Goal: Task Accomplishment & Management: Manage account settings

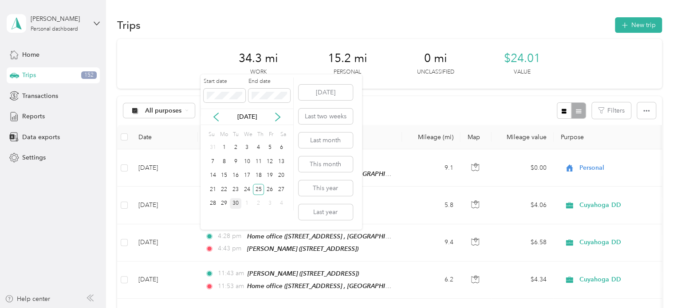
scroll to position [44, 0]
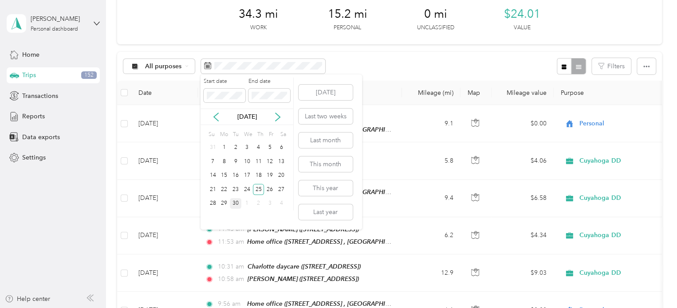
click at [235, 206] on div "30" at bounding box center [236, 203] width 12 height 11
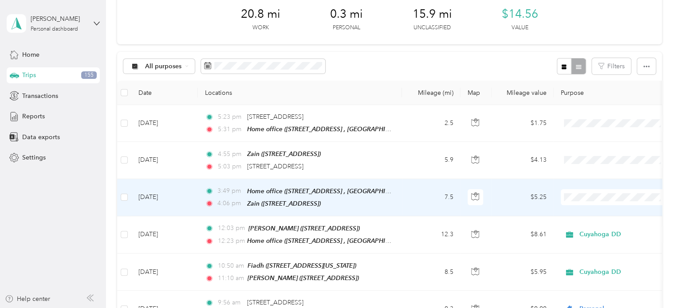
click at [590, 214] on li "Cuyahoga DD" at bounding box center [616, 210] width 110 height 16
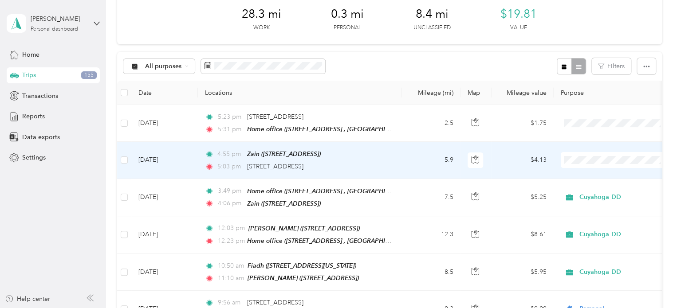
click at [587, 193] on span "Personal" at bounding box center [624, 191] width 82 height 9
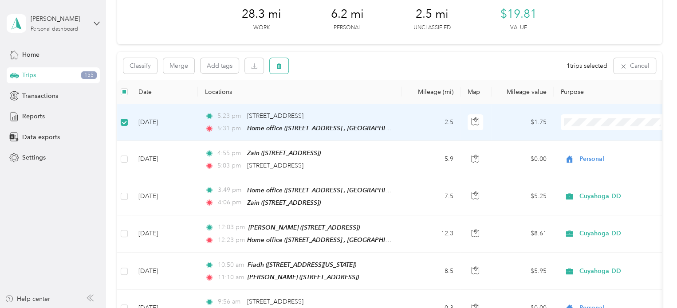
click at [279, 64] on icon "button" at bounding box center [279, 66] width 5 height 6
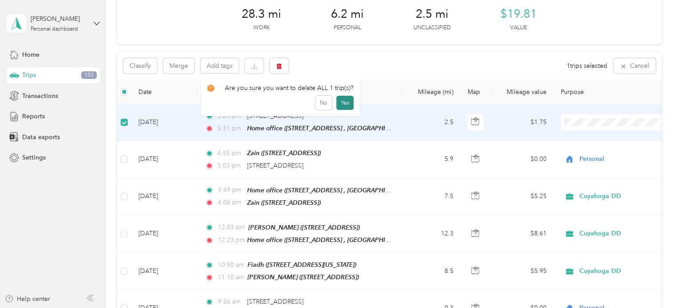
click at [344, 105] on button "Yes" at bounding box center [344, 103] width 17 height 14
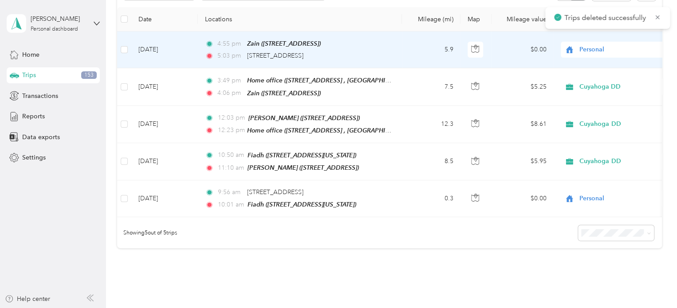
scroll to position [44, 0]
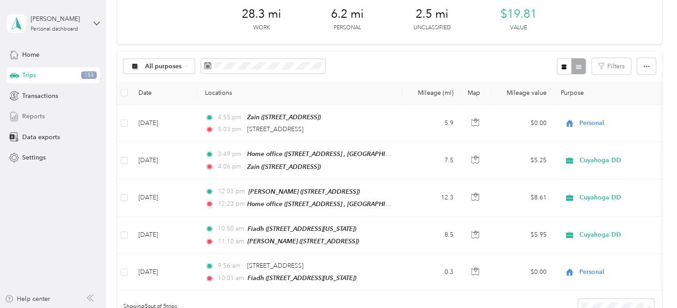
click at [28, 113] on span "Reports" at bounding box center [33, 116] width 23 height 9
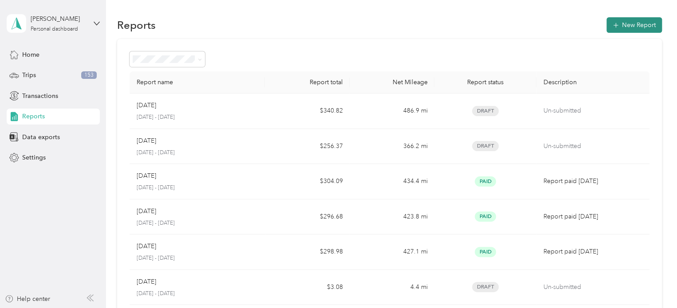
click at [630, 21] on button "New Report" at bounding box center [634, 25] width 55 height 16
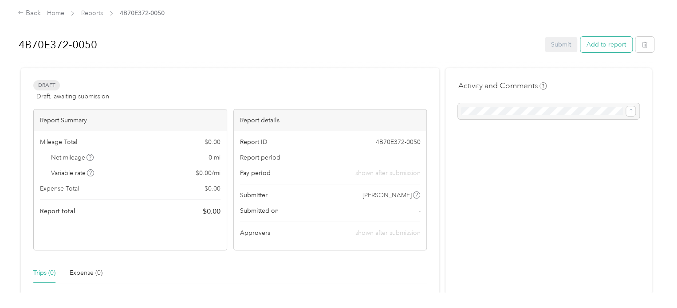
click at [607, 46] on button "Add to report" at bounding box center [607, 45] width 52 height 16
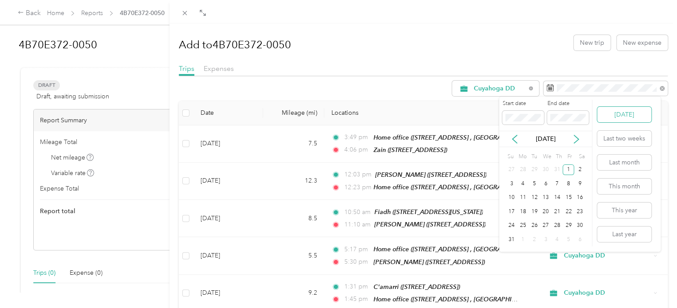
click at [612, 115] on button "[DATE]" at bounding box center [624, 115] width 54 height 16
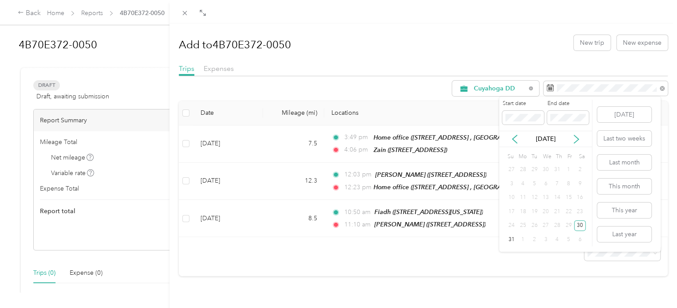
click at [591, 105] on div "Start date End date" at bounding box center [545, 115] width 93 height 31
click at [584, 103] on label "End date" at bounding box center [568, 104] width 42 height 8
click at [575, 141] on icon at bounding box center [576, 139] width 9 height 9
click at [534, 225] on div "30" at bounding box center [535, 226] width 12 height 11
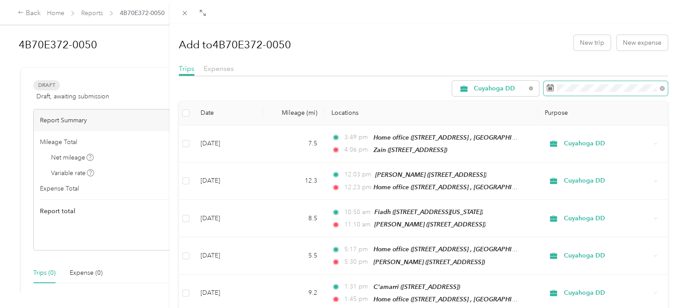
click at [575, 93] on span at bounding box center [606, 88] width 124 height 15
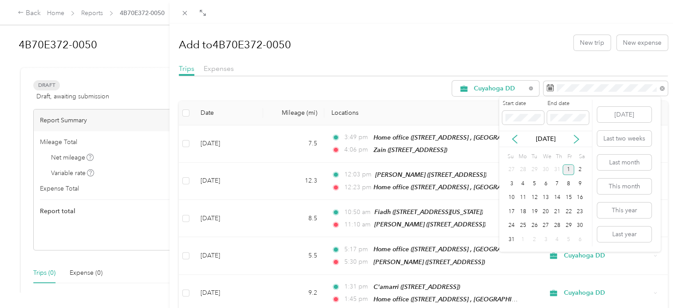
click at [573, 170] on div "1" at bounding box center [569, 170] width 12 height 11
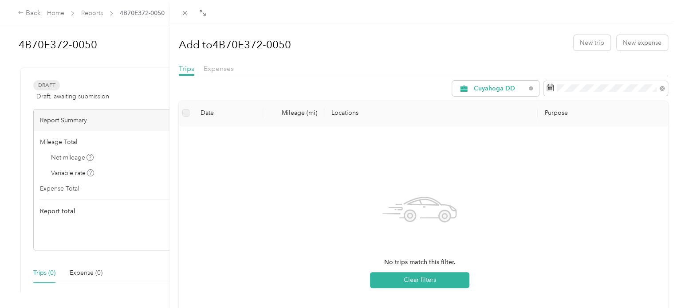
click at [394, 152] on div "No trips match this filter. Clear filters" at bounding box center [420, 238] width 468 height 211
click at [660, 87] on icon at bounding box center [662, 88] width 5 height 5
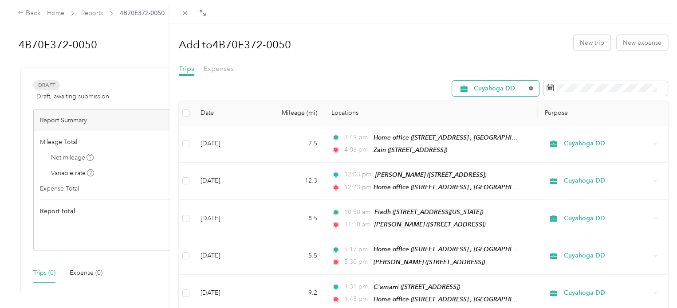
click at [529, 88] on icon at bounding box center [531, 89] width 4 height 4
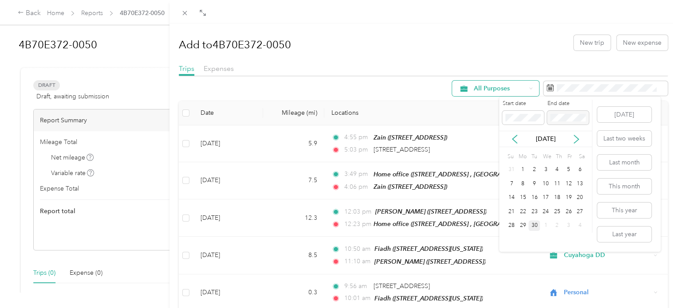
click at [570, 113] on div at bounding box center [568, 118] width 42 height 14
click at [533, 225] on div "30" at bounding box center [535, 226] width 12 height 11
click at [513, 137] on icon at bounding box center [514, 139] width 9 height 9
click at [569, 171] on div "1" at bounding box center [569, 170] width 12 height 11
click at [505, 117] on span at bounding box center [523, 118] width 42 height 14
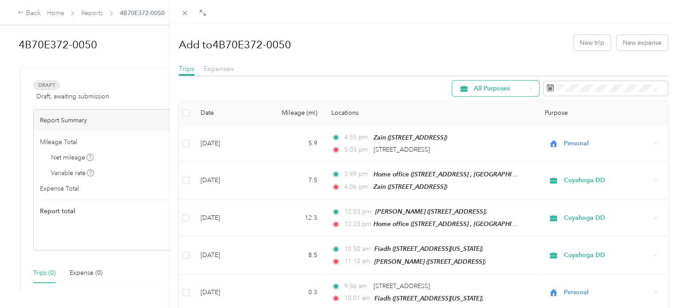
click at [502, 39] on div "Add to 4B70E372-0050 New trip New expense" at bounding box center [424, 43] width 490 height 26
click at [581, 92] on span at bounding box center [606, 88] width 124 height 15
click at [550, 89] on rect at bounding box center [550, 88] width 1 height 1
click at [547, 85] on icon at bounding box center [550, 88] width 7 height 6
click at [550, 87] on rect at bounding box center [550, 87] width 1 height 1
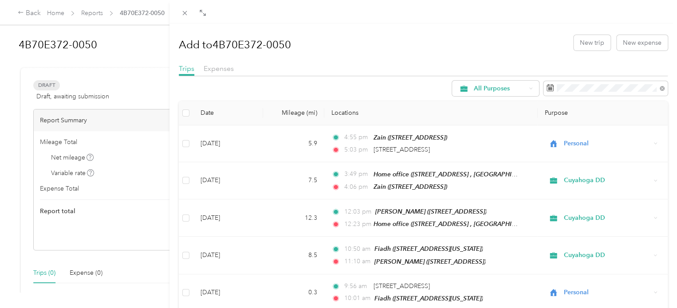
click at [393, 90] on div "All Purposes" at bounding box center [424, 89] width 490 height 16
click at [291, 47] on h1 "Add to 4B70E372-0050" at bounding box center [235, 44] width 112 height 21
click at [290, 40] on h1 "Add to 4B70E372-0050" at bounding box center [235, 44] width 112 height 21
click at [231, 43] on h1 "Add to 4B70E372-0050" at bounding box center [235, 44] width 112 height 21
drag, startPoint x: 202, startPoint y: 43, endPoint x: 215, endPoint y: 43, distance: 13.3
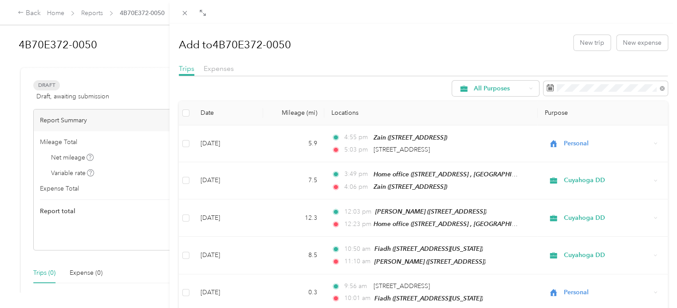
click at [202, 43] on h1 "Add to 4B70E372-0050" at bounding box center [235, 44] width 112 height 21
click at [241, 44] on h1 "Add to 4B70E372-0050" at bounding box center [235, 44] width 112 height 21
drag, startPoint x: 290, startPoint y: 44, endPoint x: 210, endPoint y: 44, distance: 79.5
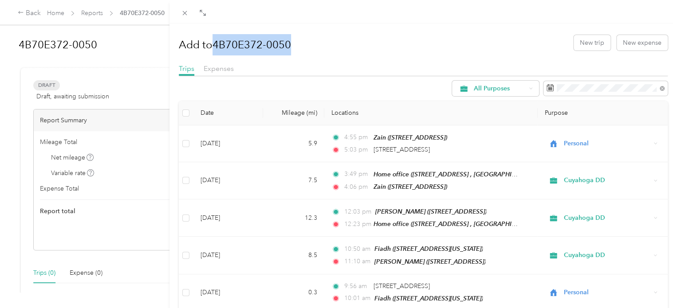
click at [211, 44] on h1 "Add to 4B70E372-0050" at bounding box center [235, 44] width 112 height 21
drag, startPoint x: 179, startPoint y: 43, endPoint x: 334, endPoint y: 42, distance: 155.4
click at [334, 42] on div "Add to 4B70E372-0050 New trip New expense" at bounding box center [424, 43] width 490 height 26
click at [335, 42] on div "Add to 4B70E372-0050 New trip New expense" at bounding box center [424, 43] width 490 height 26
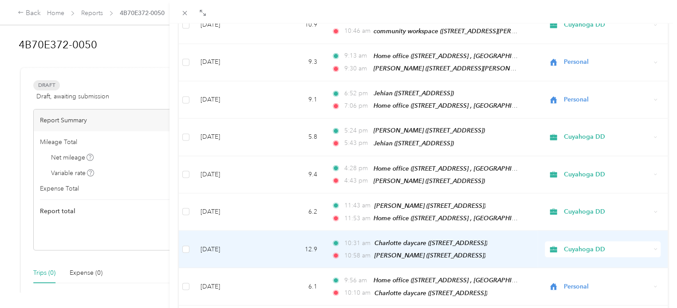
scroll to position [795, 0]
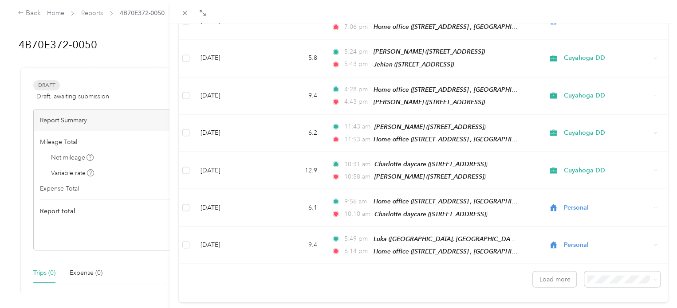
click at [37, 82] on div "Add to 4B70E372-0050 New trip New expense Trips Expenses All Purposes Date Mile…" at bounding box center [338, 154] width 677 height 308
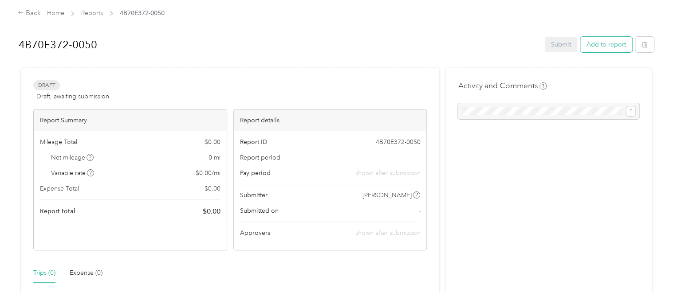
click at [593, 46] on button "Add to report" at bounding box center [607, 45] width 52 height 16
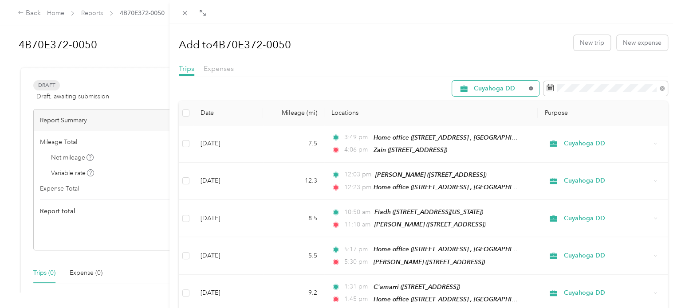
click at [529, 89] on icon at bounding box center [531, 89] width 4 height 4
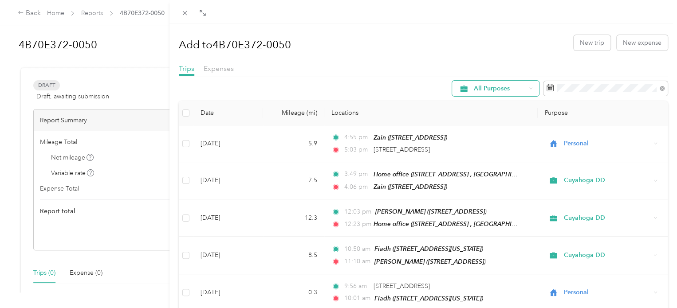
click at [201, 44] on h1 "Add to 4B70E372-0050" at bounding box center [235, 44] width 112 height 21
click at [187, 45] on h1 "Add to 4B70E372-0050" at bounding box center [235, 44] width 112 height 21
drag, startPoint x: 181, startPoint y: 40, endPoint x: 211, endPoint y: 40, distance: 30.6
click at [181, 40] on h1 "Add to 4B70E372-0050" at bounding box center [235, 44] width 112 height 21
drag, startPoint x: 273, startPoint y: 42, endPoint x: 297, endPoint y: 55, distance: 26.2
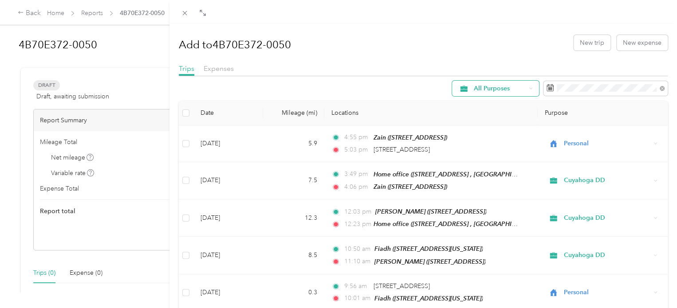
click at [273, 42] on h1 "Add to 4B70E372-0050" at bounding box center [235, 44] width 112 height 21
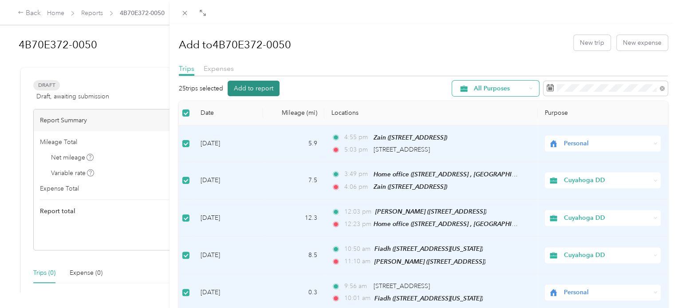
click at [256, 88] on button "Add to report" at bounding box center [254, 89] width 52 height 16
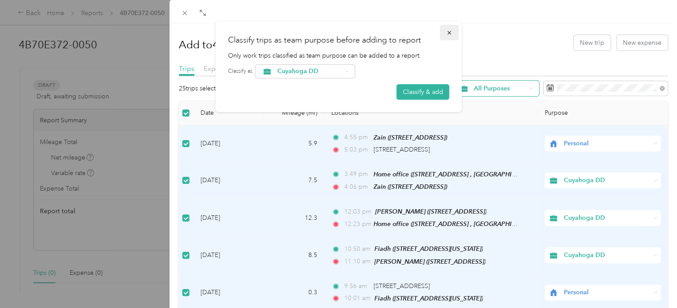
click at [448, 34] on icon "button" at bounding box center [450, 33] width 6 height 6
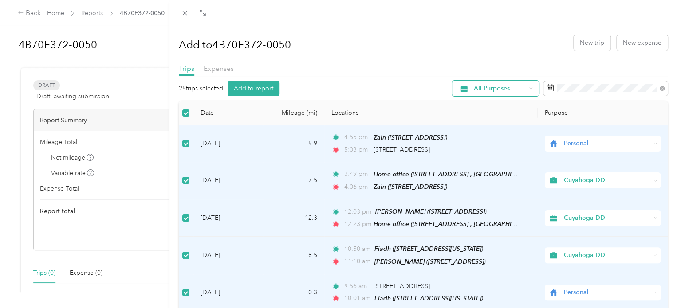
drag, startPoint x: 481, startPoint y: 71, endPoint x: 471, endPoint y: 64, distance: 12.6
click at [471, 64] on div "Trips Expenses" at bounding box center [424, 69] width 490 height 13
click at [530, 89] on icon at bounding box center [531, 88] width 3 height 1
click at [506, 137] on span "Cuyahoga DD" at bounding box center [496, 135] width 59 height 9
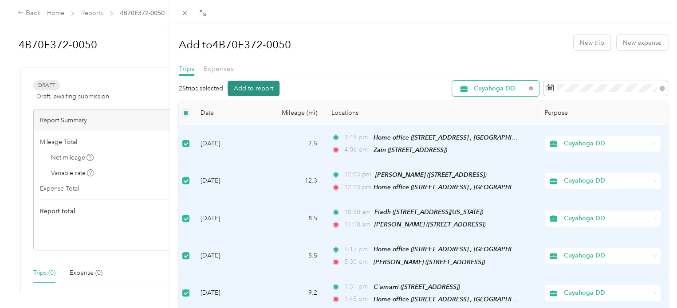
click at [254, 90] on button "Add to report" at bounding box center [254, 89] width 52 height 16
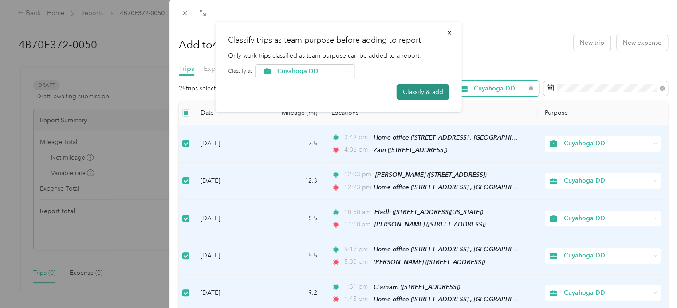
click at [428, 95] on button "Classify & add" at bounding box center [423, 92] width 53 height 16
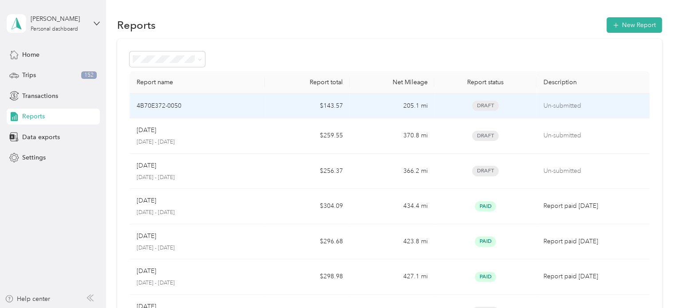
click at [484, 106] on span "Draft" at bounding box center [485, 106] width 27 height 10
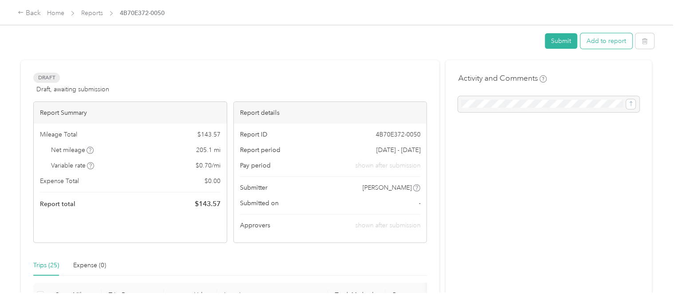
click at [598, 39] on button "Add to report" at bounding box center [607, 41] width 52 height 16
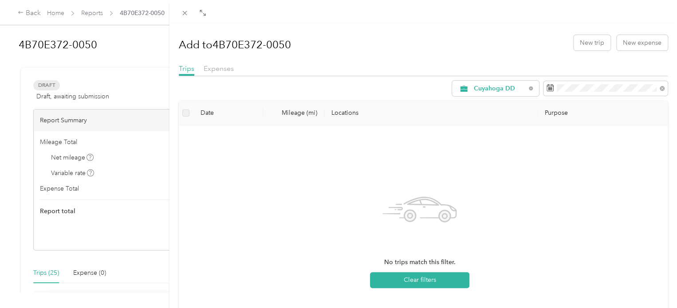
click at [377, 92] on div "Cuyahoga DD" at bounding box center [424, 89] width 490 height 16
click at [186, 12] on icon at bounding box center [185, 13] width 8 height 8
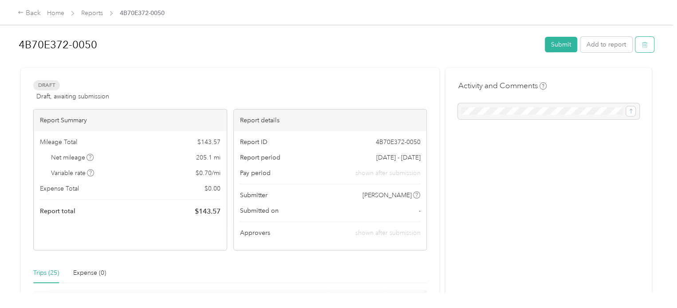
click at [643, 41] on span "button" at bounding box center [645, 45] width 6 height 8
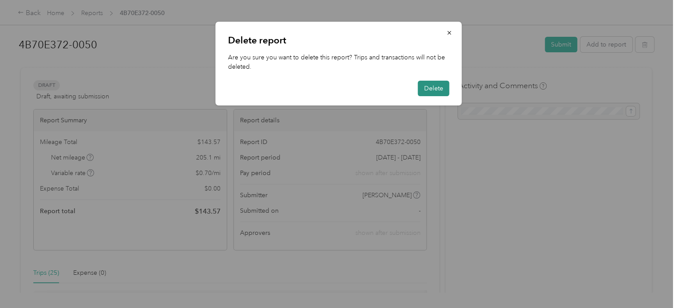
click at [428, 85] on button "Delete" at bounding box center [434, 89] width 32 height 16
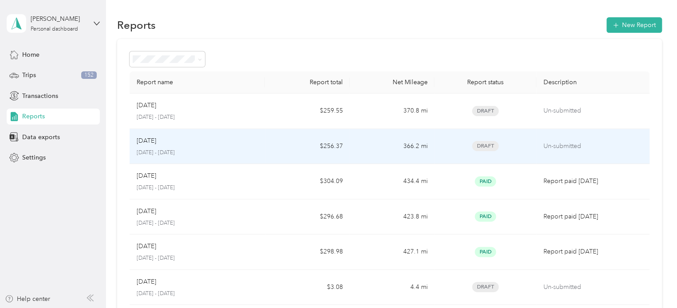
click at [172, 151] on p "[DATE] - [DATE]" at bounding box center [198, 153] width 122 height 8
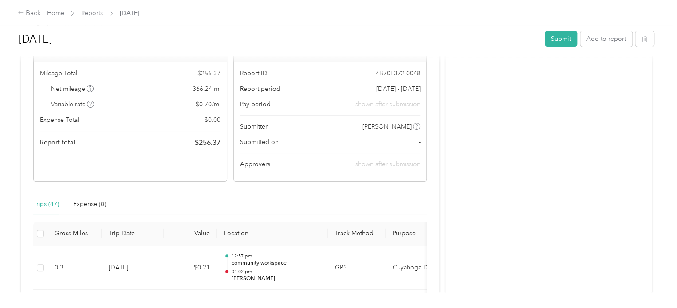
scroll to position [89, 0]
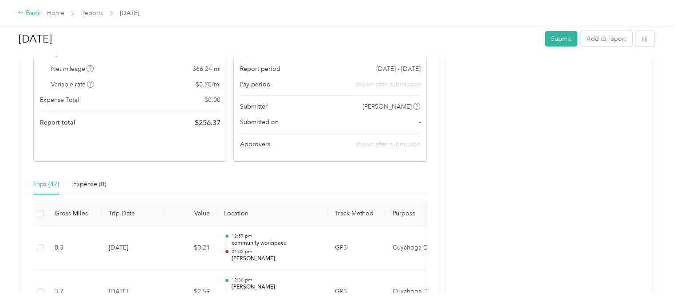
click at [27, 16] on div "Back" at bounding box center [29, 13] width 23 height 11
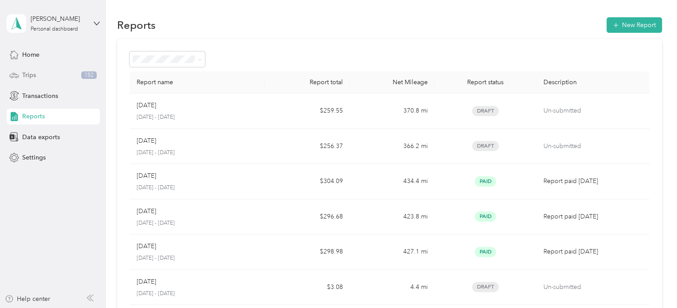
click at [29, 76] on span "Trips" at bounding box center [29, 75] width 14 height 9
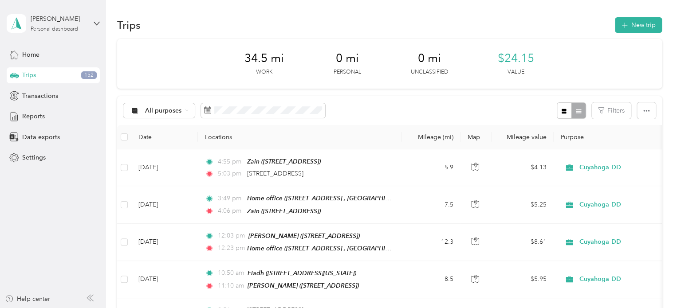
scroll to position [44, 0]
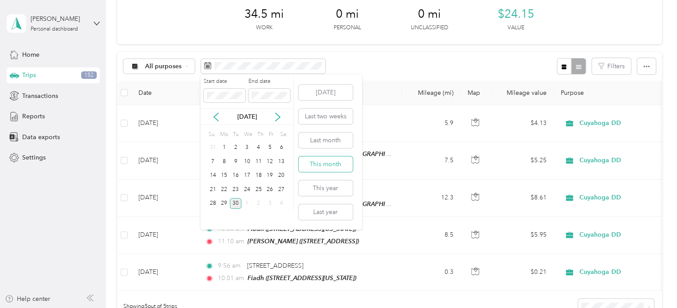
click at [336, 165] on button "This month" at bounding box center [326, 165] width 54 height 16
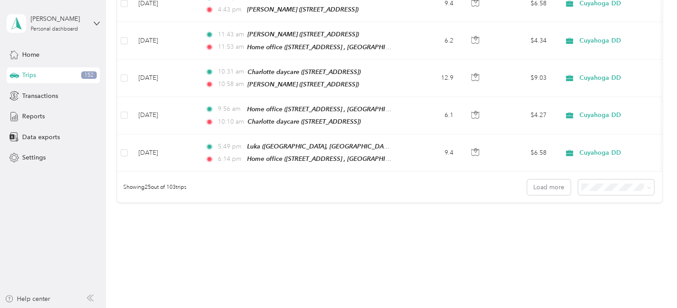
scroll to position [266, 0]
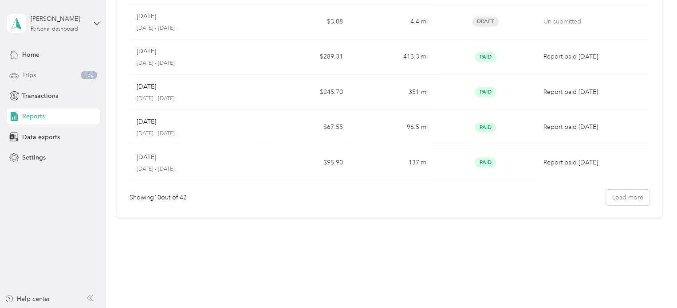
click at [32, 73] on span "Trips" at bounding box center [29, 75] width 14 height 9
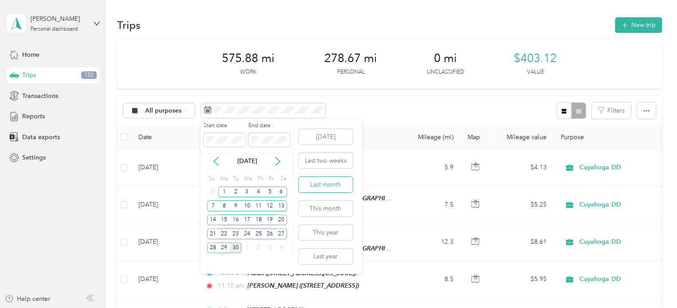
click at [332, 187] on button "Last month" at bounding box center [326, 185] width 54 height 16
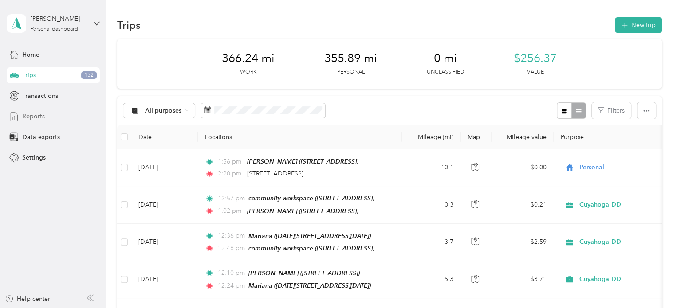
click at [37, 119] on span "Reports" at bounding box center [33, 116] width 23 height 9
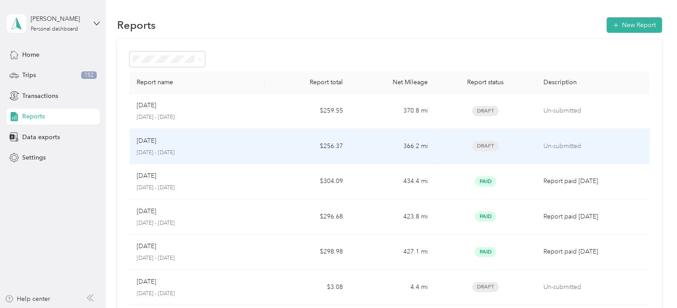
click at [480, 146] on span "Draft" at bounding box center [485, 146] width 27 height 10
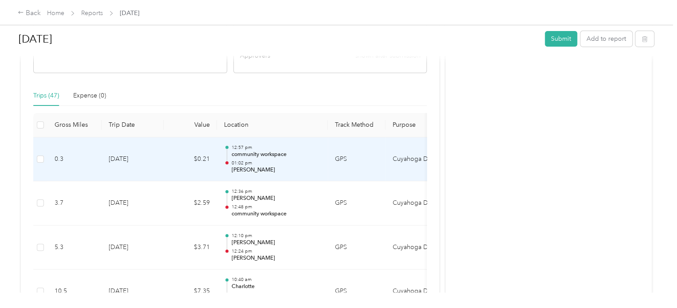
scroll to position [44, 0]
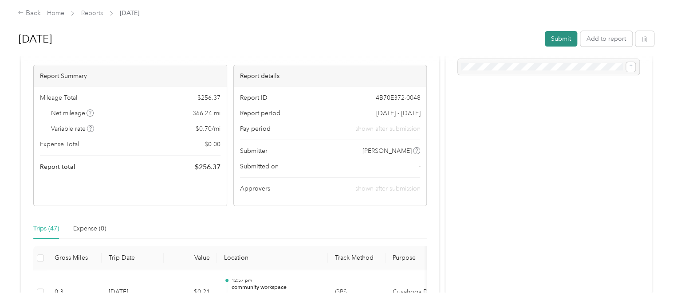
click at [558, 38] on button "Submit" at bounding box center [561, 39] width 32 height 16
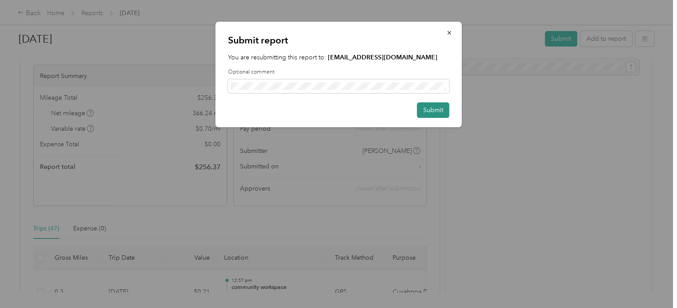
click at [437, 107] on button "Submit" at bounding box center [433, 111] width 32 height 16
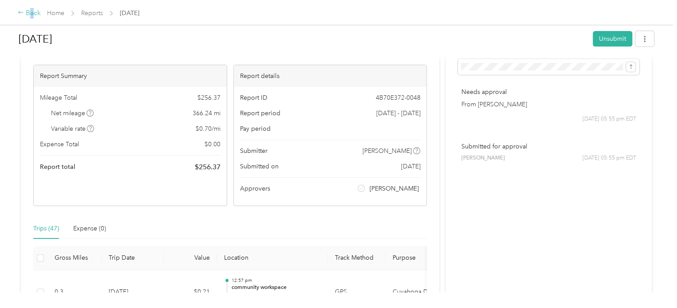
click at [31, 11] on div "Back" at bounding box center [29, 13] width 23 height 11
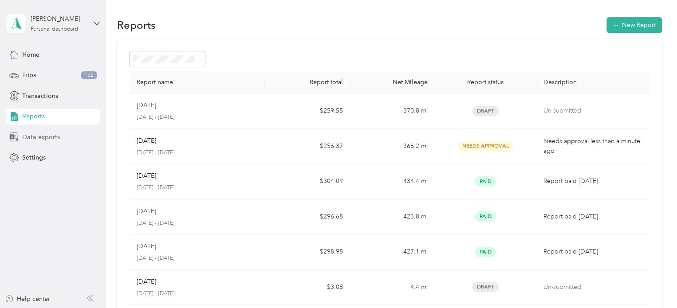
click at [33, 133] on span "Data exports" at bounding box center [41, 137] width 38 height 9
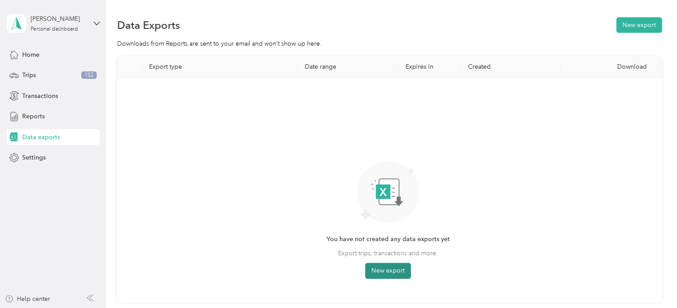
click at [403, 276] on button "New export" at bounding box center [388, 271] width 46 height 16
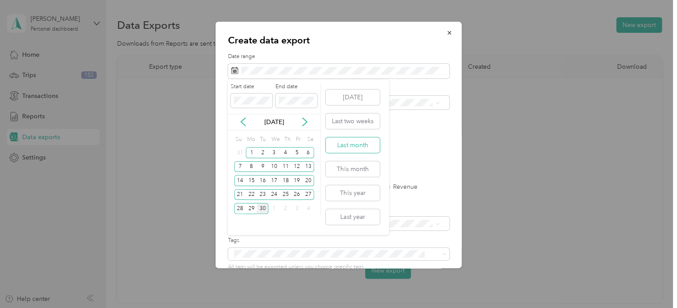
click at [360, 145] on button "Last month" at bounding box center [353, 146] width 54 height 16
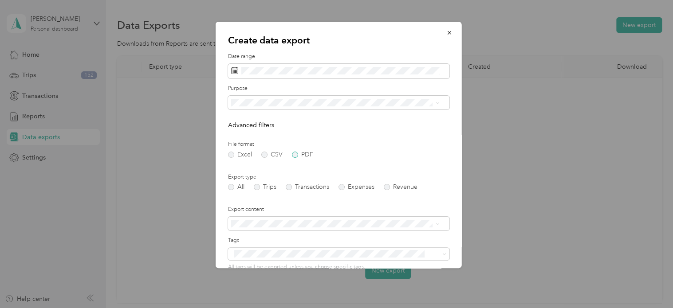
click at [294, 155] on label "PDF" at bounding box center [302, 155] width 21 height 6
click at [346, 308] on div "Create data export Date range Purpose Advanced filters File format Excel CSV PD…" at bounding box center [336, 308] width 673 height 0
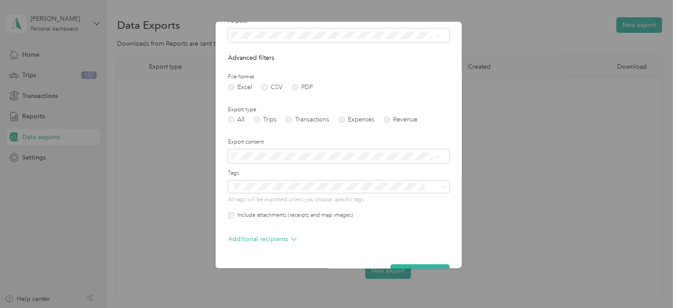
scroll to position [91, 0]
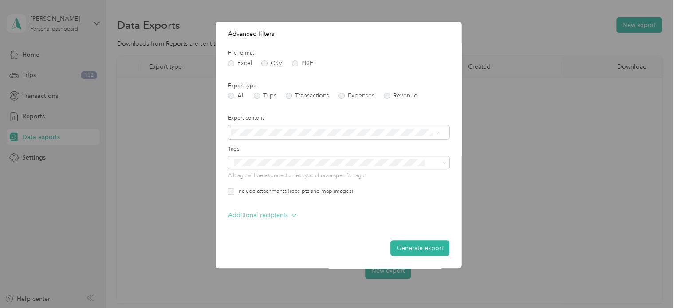
click at [254, 218] on p "Additional recipients" at bounding box center [262, 215] width 69 height 9
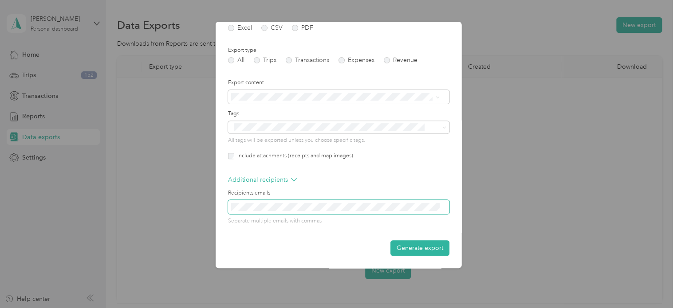
click at [200, 308] on div "Create data export Date range Purpose Advanced filters File format Excel CSV PD…" at bounding box center [336, 308] width 673 height 0
click at [433, 248] on button "Generate export" at bounding box center [420, 249] width 59 height 16
